Goal: Find specific page/section

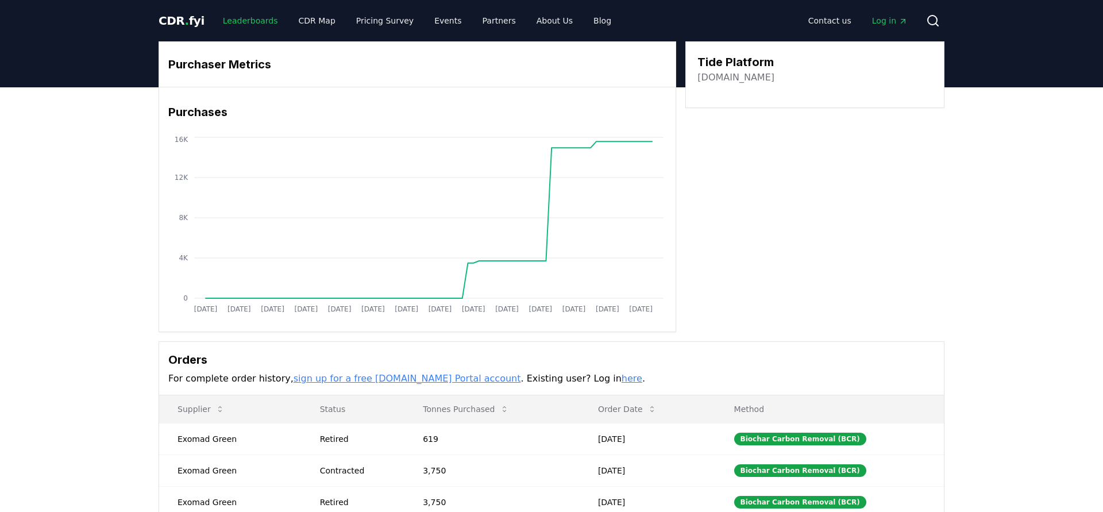
click at [247, 22] on link "Leaderboards" at bounding box center [251, 20] width 74 height 21
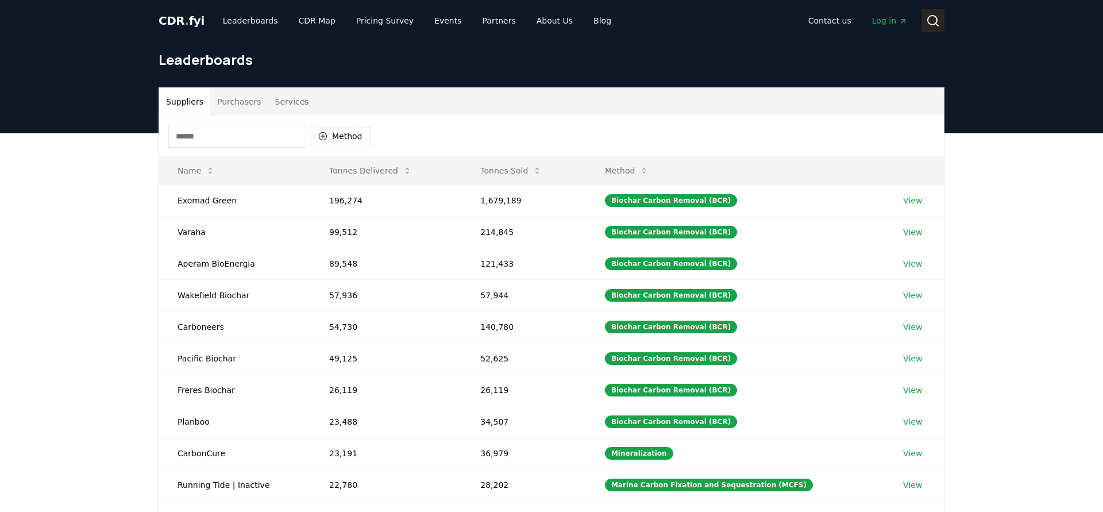
click at [925, 17] on button "Search" at bounding box center [933, 20] width 23 height 23
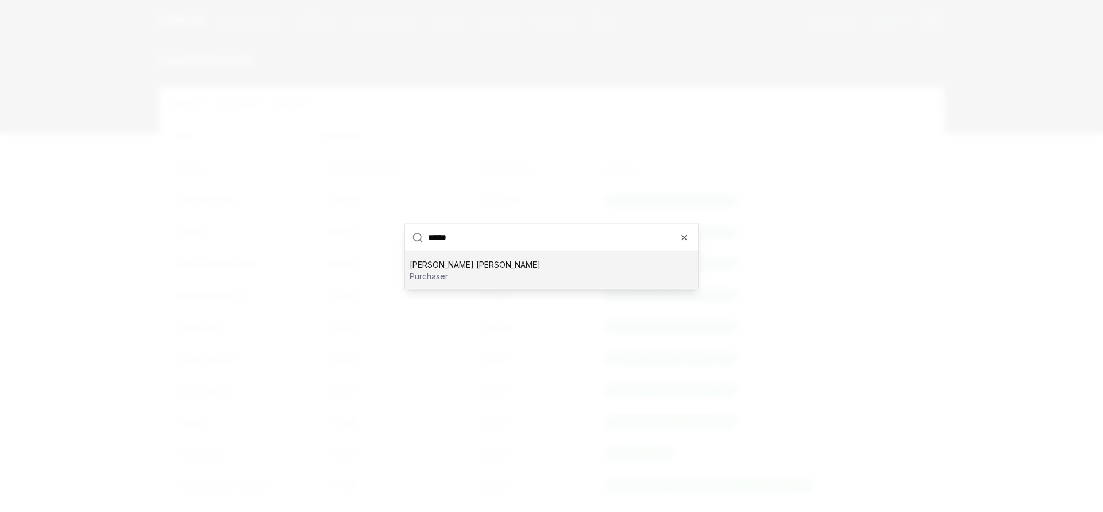
type input "*******"
